Goal: Task Accomplishment & Management: Manage account settings

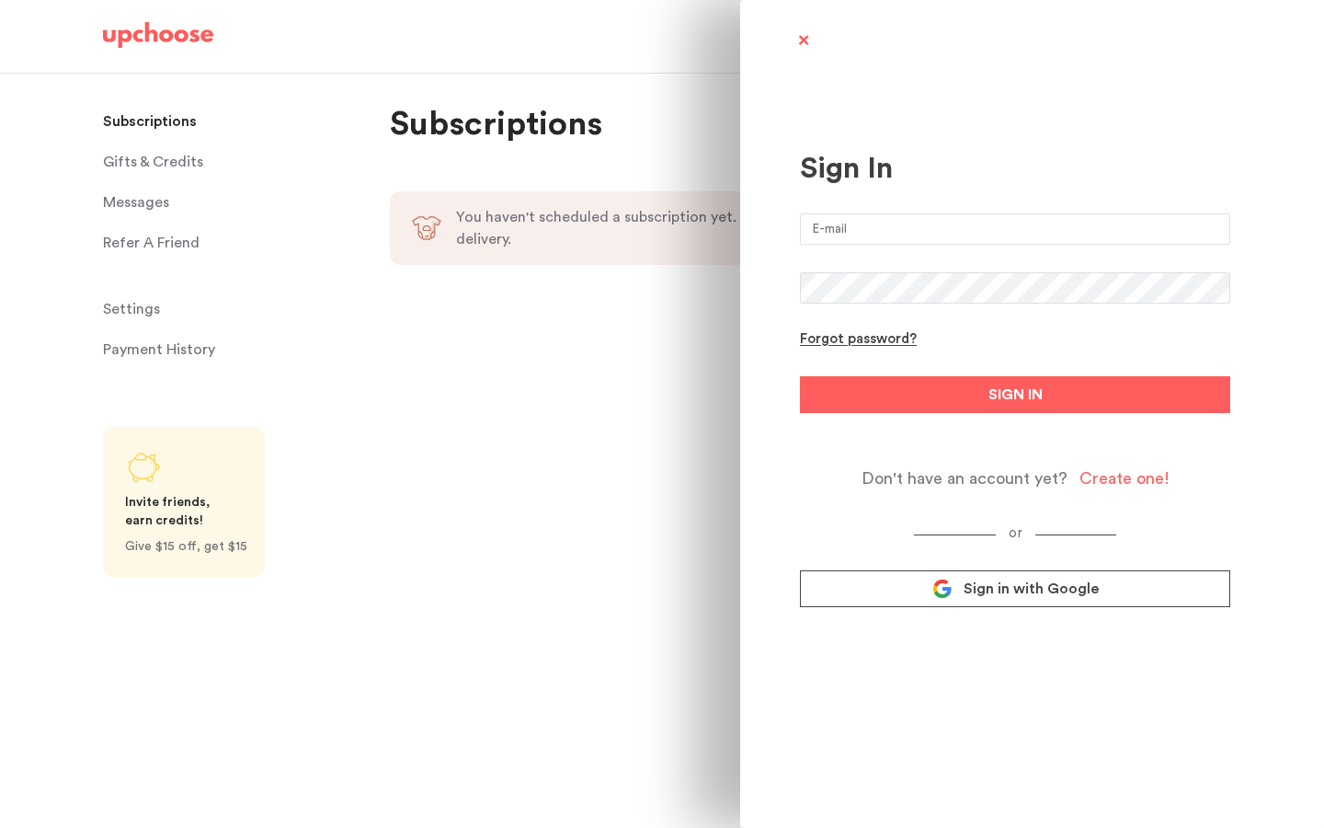
click at [932, 591] on link "Sign in with Google" at bounding box center [1015, 588] width 430 height 37
click at [944, 602] on link "Sign in with Google" at bounding box center [1015, 588] width 430 height 37
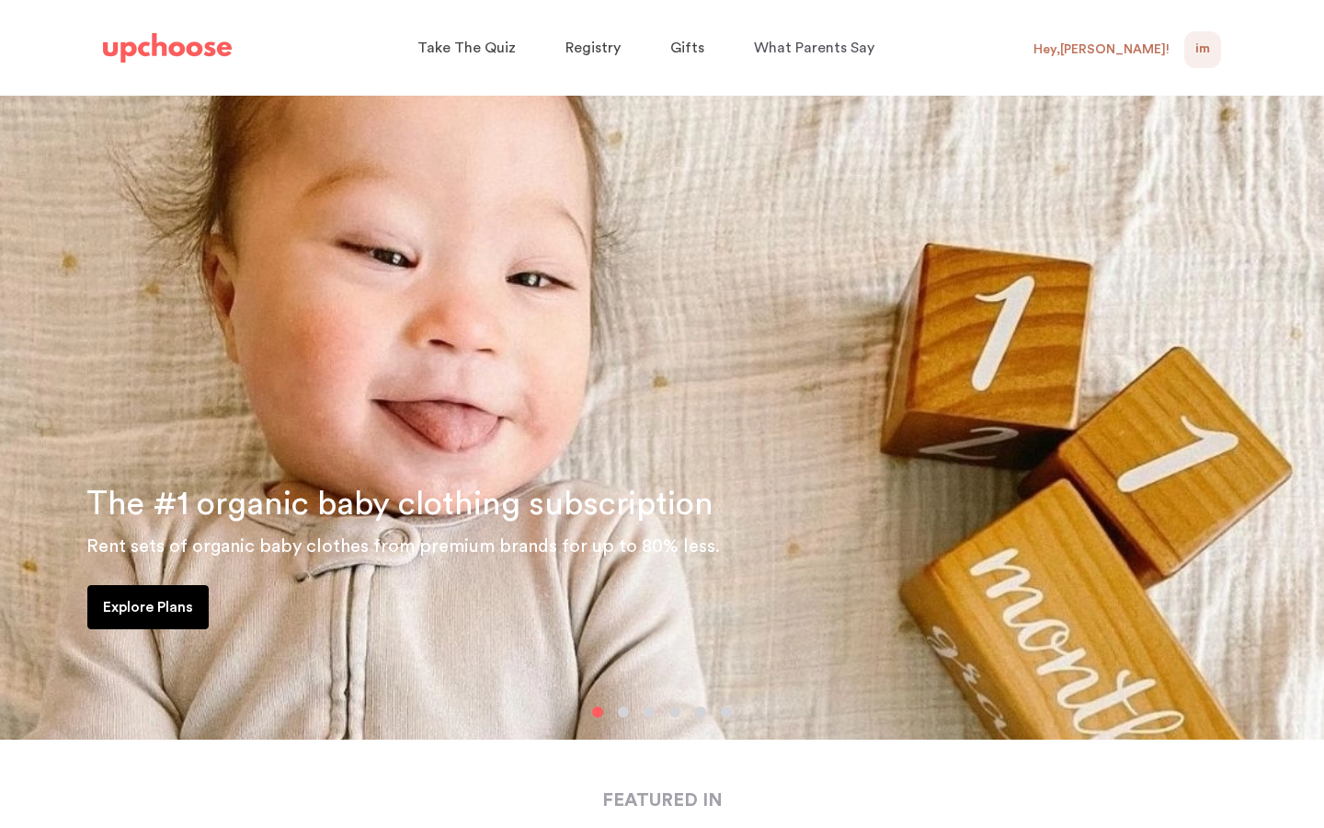
click at [1206, 45] on span "IM" at bounding box center [1203, 50] width 15 height 22
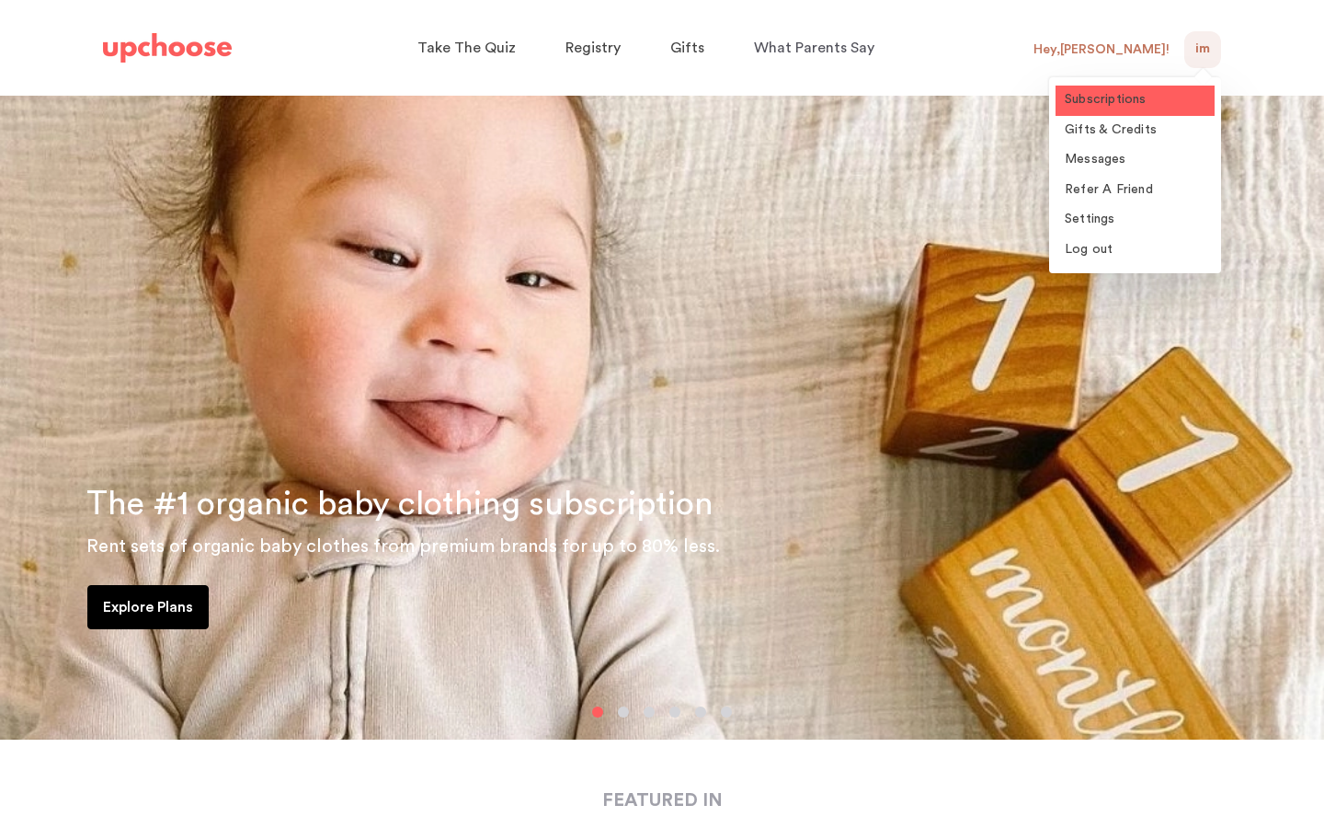
click at [1149, 109] on link "Subscriptions" at bounding box center [1135, 101] width 159 height 30
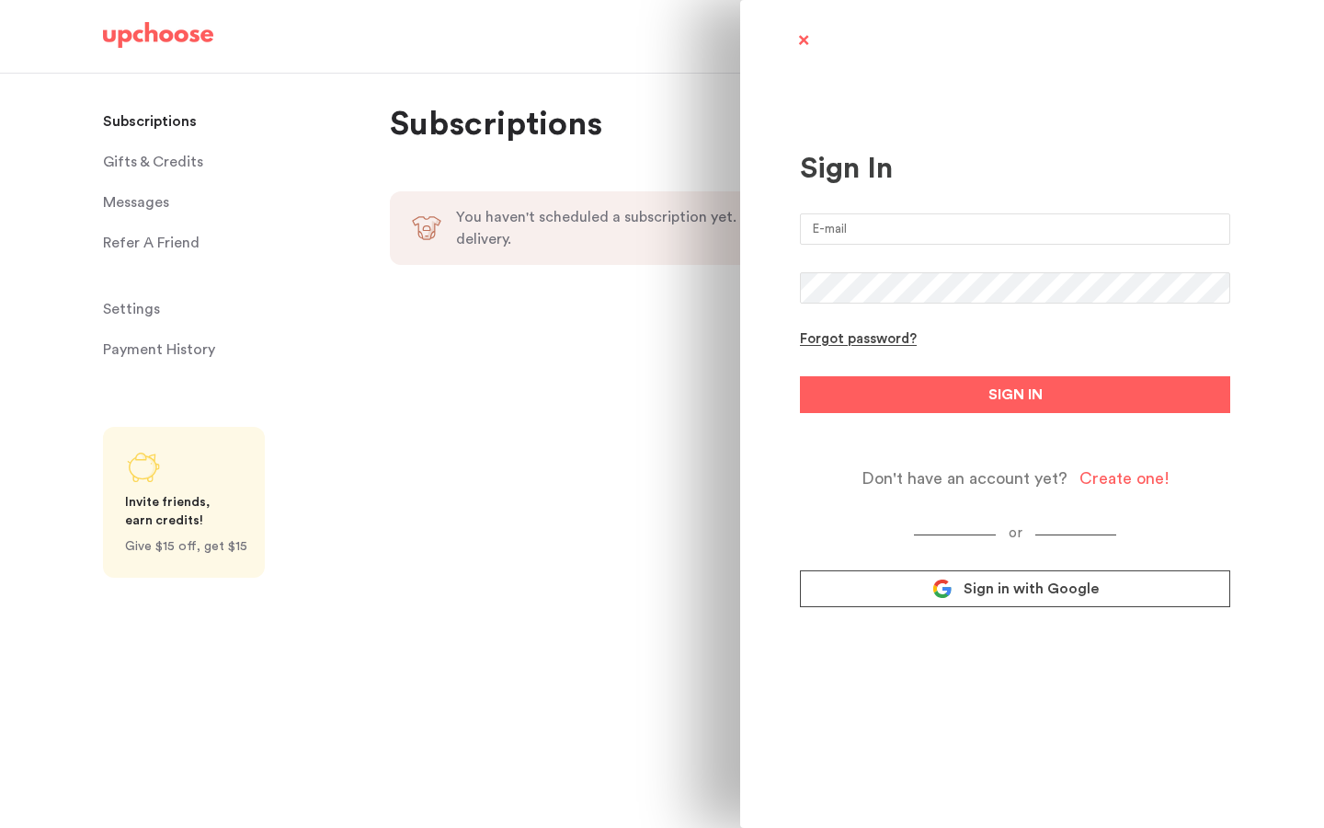
click at [923, 593] on link "Sign in with Google" at bounding box center [1015, 588] width 430 height 37
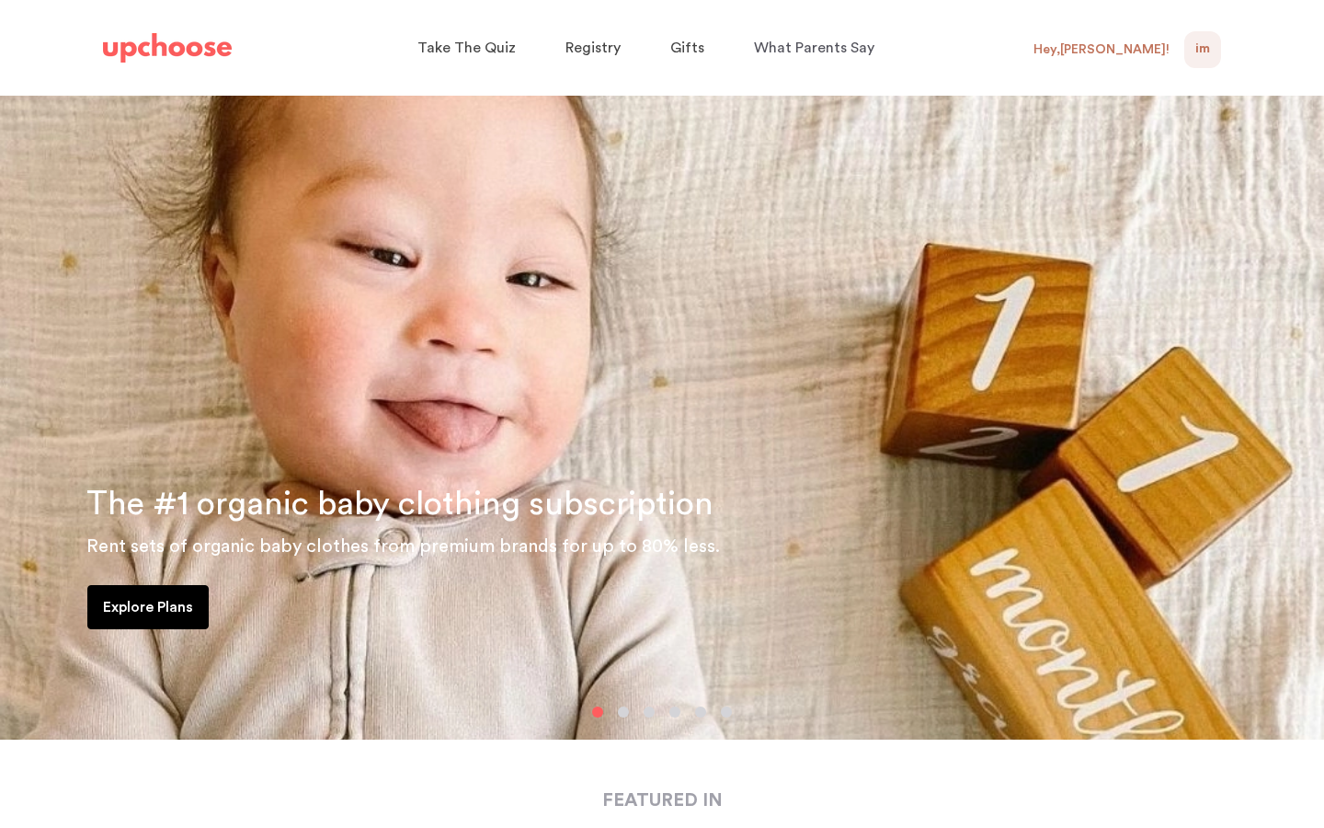
click at [1118, 52] on div "Hey, Isabelle !" at bounding box center [1102, 49] width 136 height 17
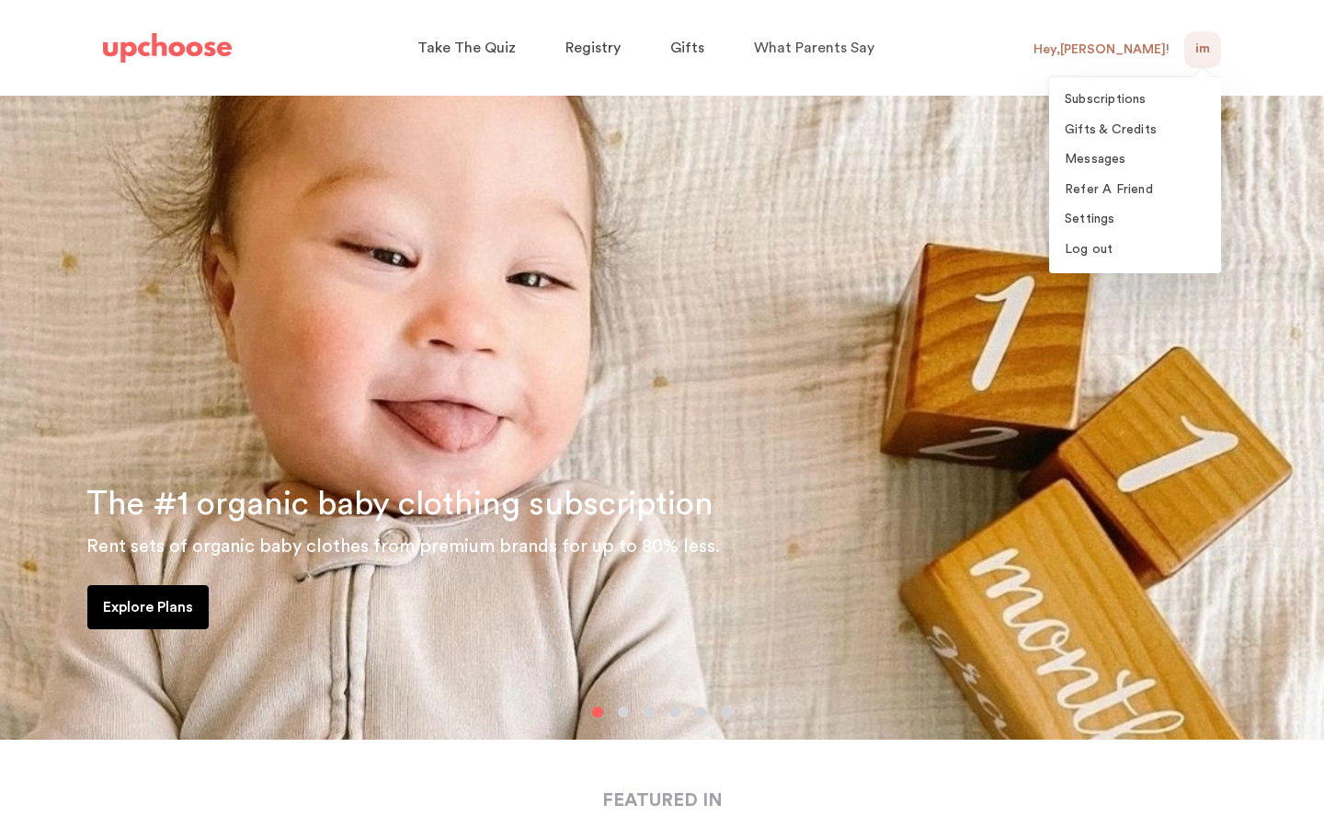
click at [1204, 64] on div "IM 0" at bounding box center [1202, 49] width 37 height 37
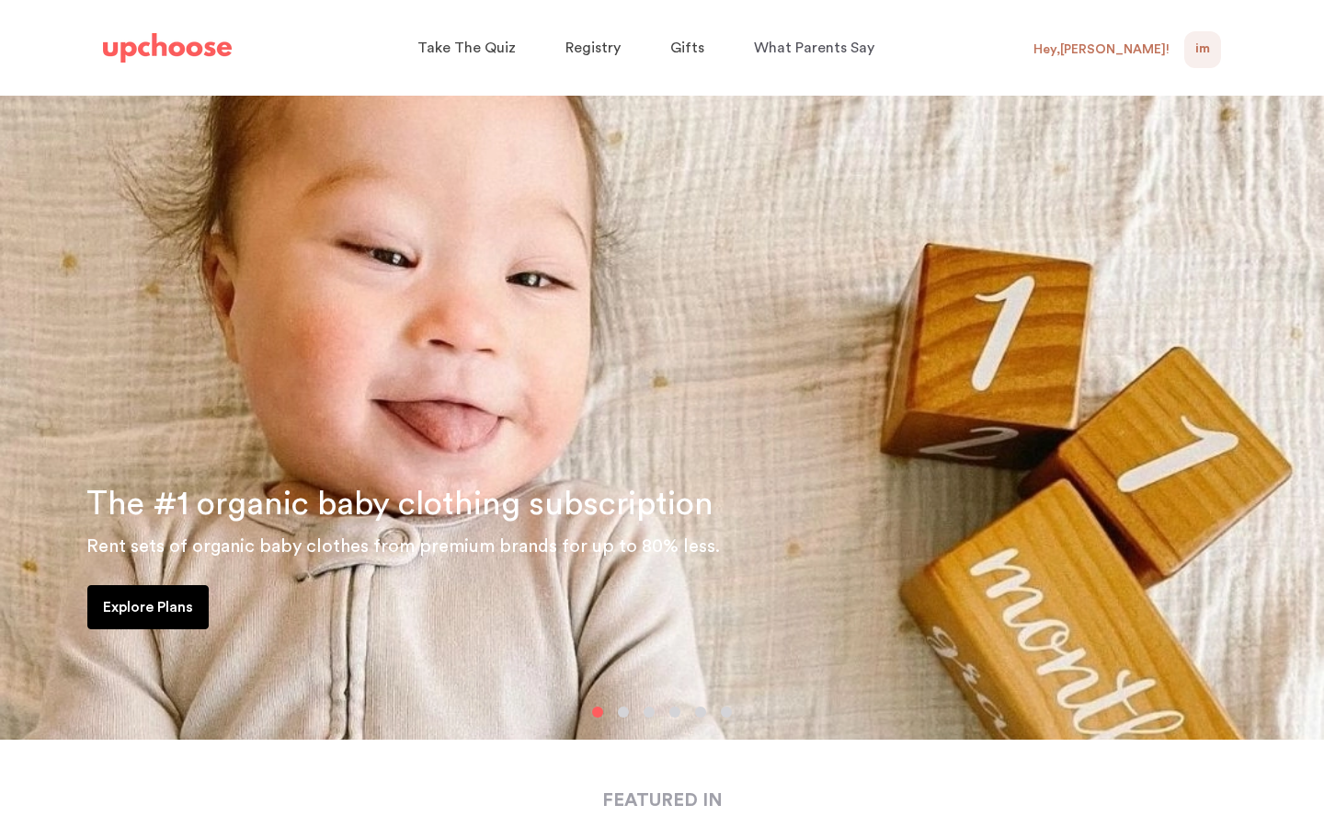
click at [1204, 64] on div "IM 0" at bounding box center [1202, 49] width 37 height 37
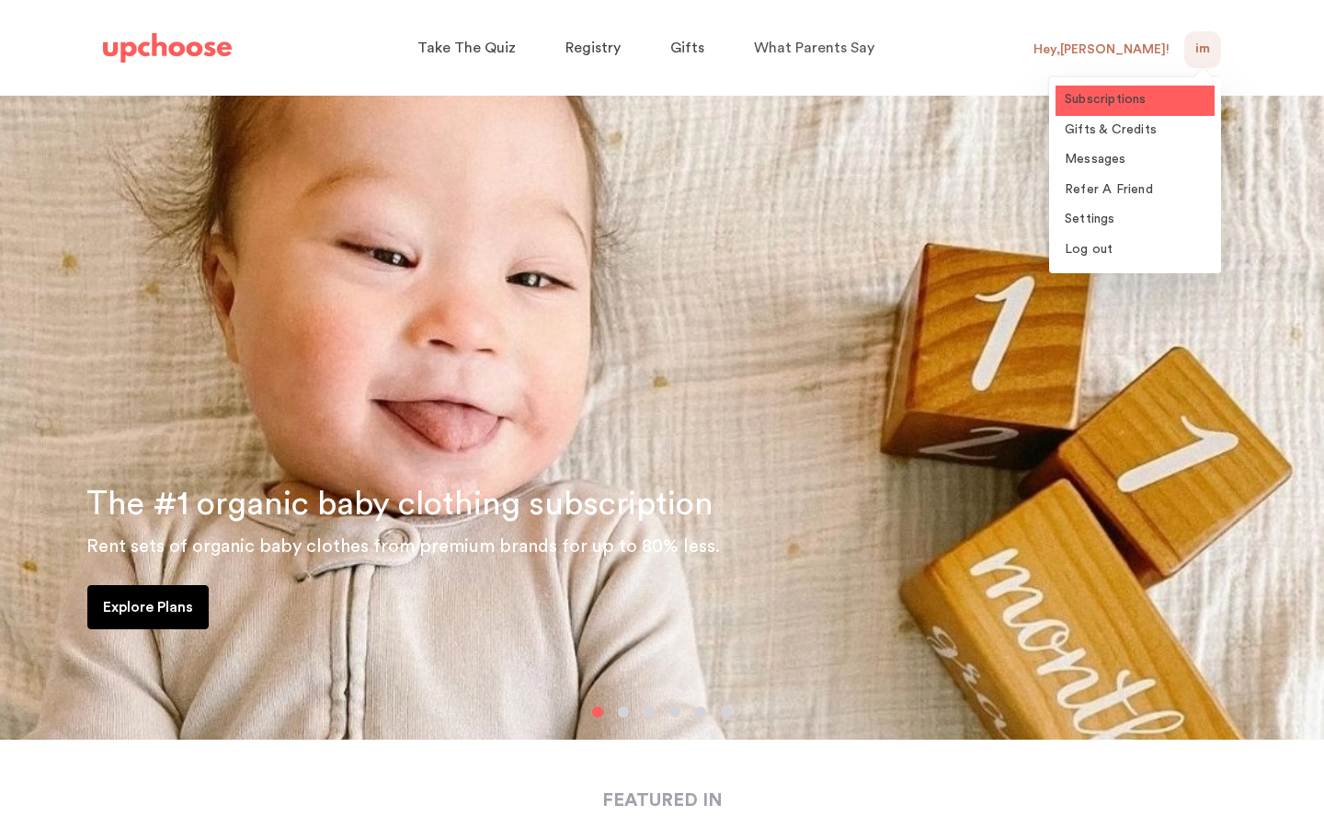
click at [1108, 109] on link "Subscriptions" at bounding box center [1135, 101] width 159 height 30
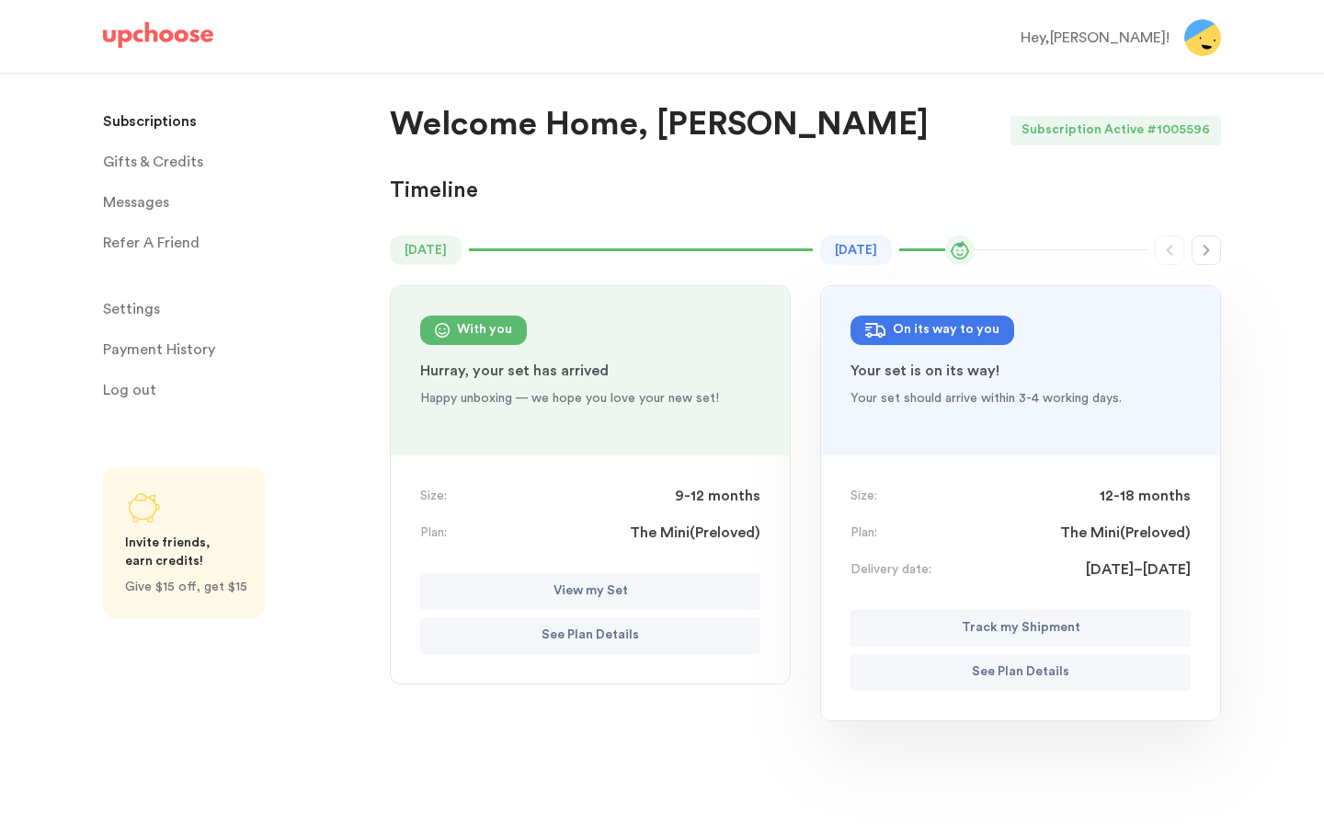
click at [602, 586] on p "View my Set" at bounding box center [591, 591] width 74 height 22
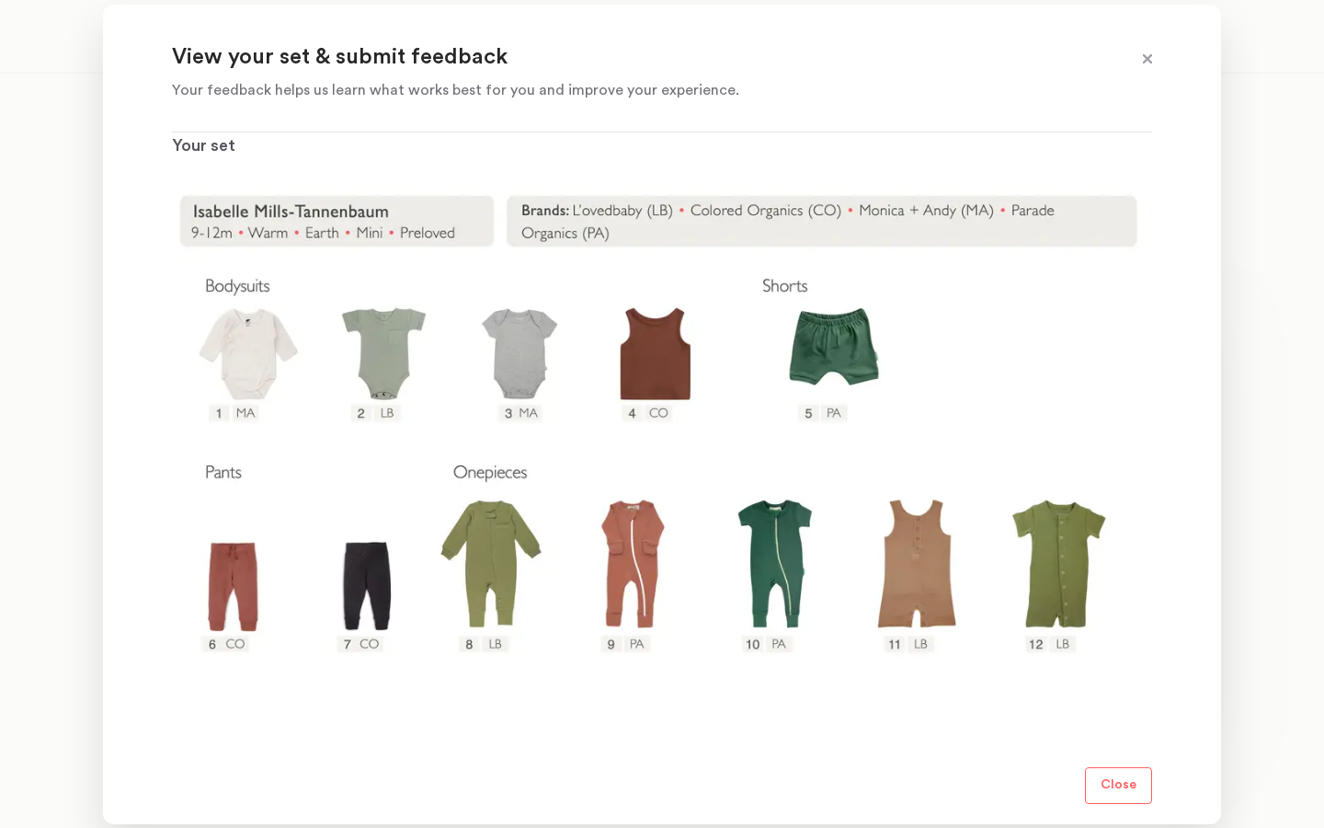
scroll to position [214, 0]
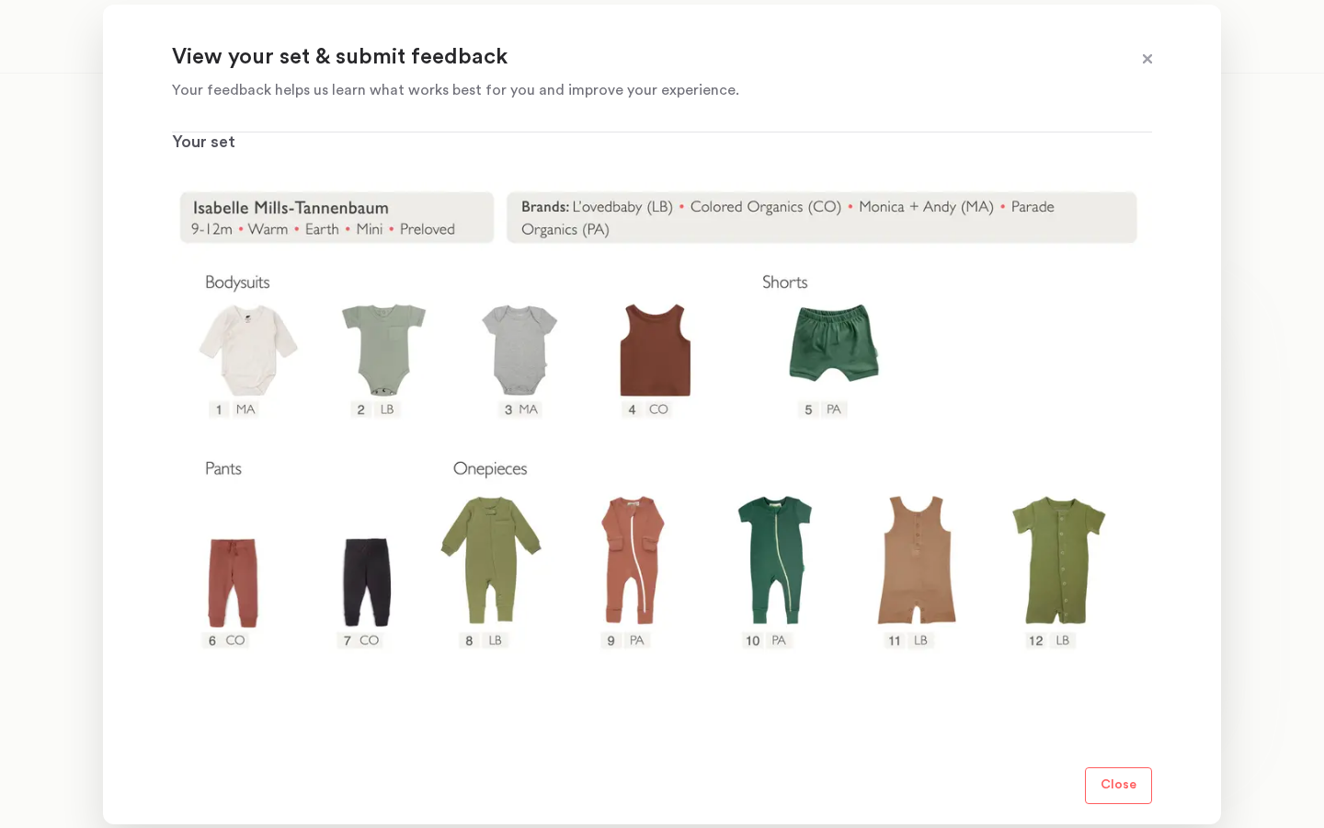
click at [379, 574] on img at bounding box center [662, 462] width 980 height 560
click at [365, 637] on img at bounding box center [662, 462] width 980 height 560
